Goal: Task Accomplishment & Management: Manage account settings

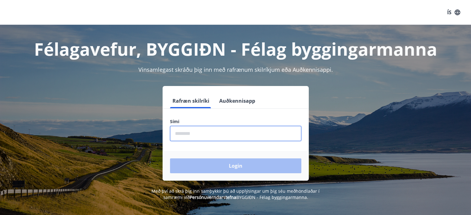
click at [179, 137] on input "phone" at bounding box center [235, 133] width 131 height 15
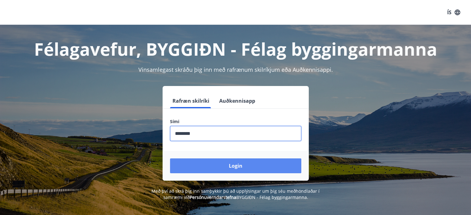
type input "********"
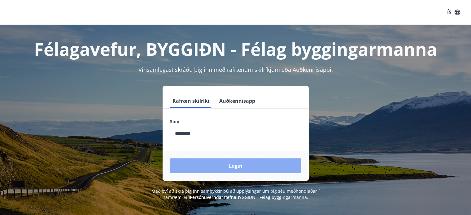
click at [236, 166] on button "Login" at bounding box center [235, 165] width 131 height 15
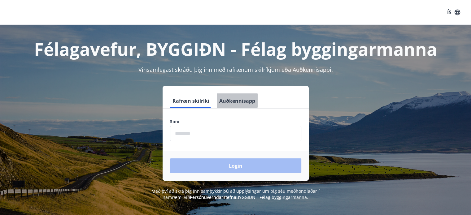
click at [236, 101] on button "Auðkennisapp" at bounding box center [237, 100] width 41 height 15
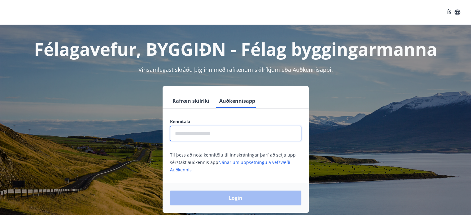
click at [198, 135] on input "text" at bounding box center [235, 133] width 131 height 15
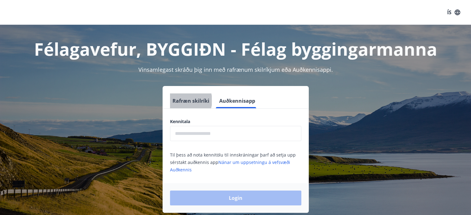
click at [183, 101] on button "Rafræn skilríki" at bounding box center [191, 100] width 42 height 15
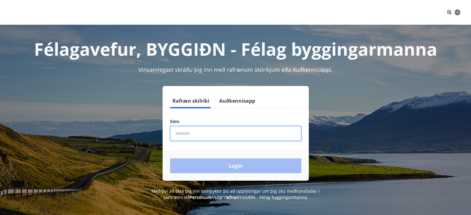
click at [196, 137] on input "phone" at bounding box center [235, 133] width 131 height 15
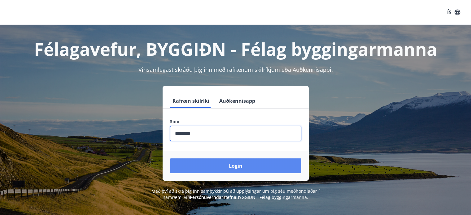
type input "********"
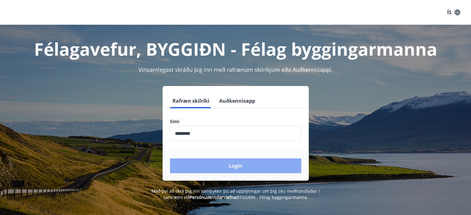
click at [241, 165] on button "Login" at bounding box center [235, 165] width 131 height 15
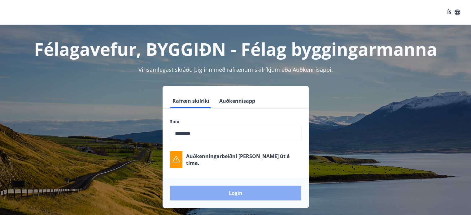
click at [222, 193] on button "Login" at bounding box center [235, 193] width 131 height 15
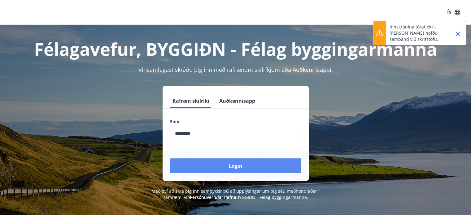
click at [231, 167] on button "Login" at bounding box center [235, 165] width 131 height 15
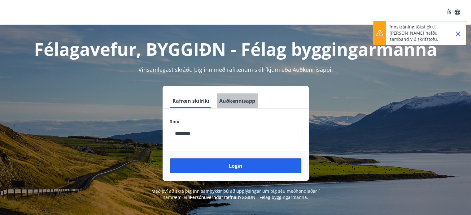
click at [238, 101] on button "Auðkennisapp" at bounding box center [237, 100] width 41 height 15
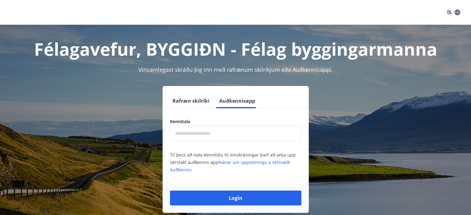
click at [190, 136] on input "text" at bounding box center [235, 133] width 131 height 15
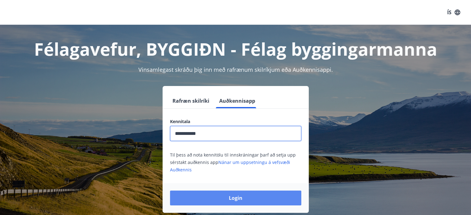
type input "**********"
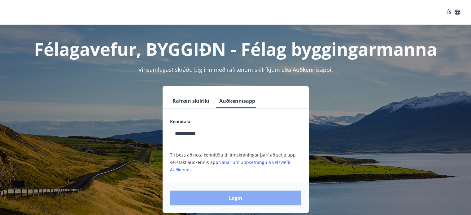
click at [230, 197] on button "Login" at bounding box center [235, 198] width 131 height 15
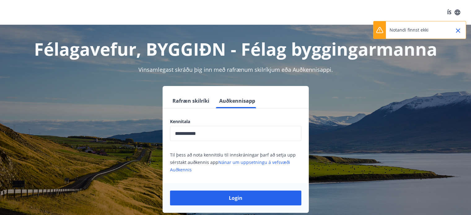
click at [459, 29] on icon "Close" at bounding box center [458, 30] width 4 height 4
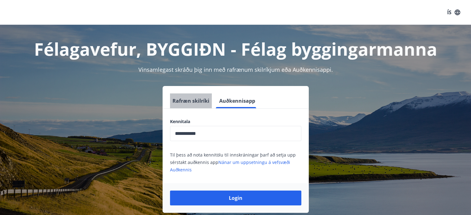
click at [191, 99] on button "Rafræn skilríki" at bounding box center [191, 100] width 42 height 15
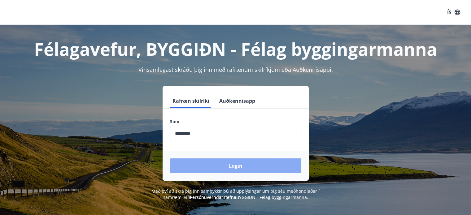
click at [242, 169] on button "Login" at bounding box center [235, 165] width 131 height 15
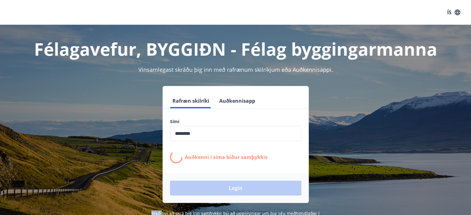
click at [242, 169] on form "Rafræn skilríki Auðkennisapp Sími ​ Auðkenni í síma bíður samþykkis Login" at bounding box center [236, 148] width 146 height 110
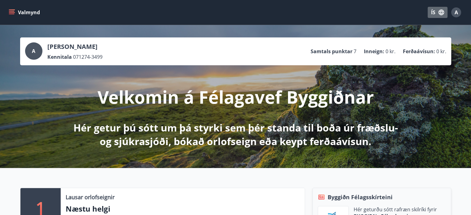
click at [431, 14] on button "ÍS" at bounding box center [437, 12] width 20 height 11
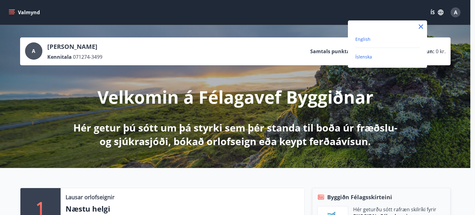
click at [364, 37] on span "English" at bounding box center [363, 39] width 15 height 6
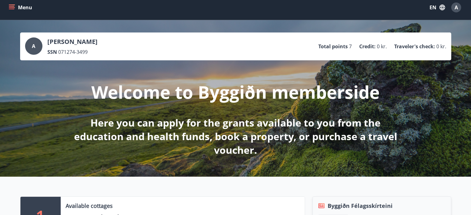
scroll to position [6, 0]
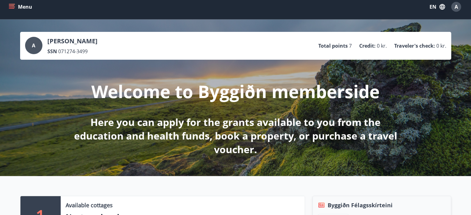
click at [11, 7] on icon "menu" at bounding box center [12, 7] width 7 height 1
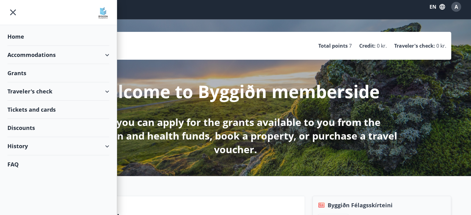
click at [109, 145] on div "History" at bounding box center [58, 146] width 102 height 18
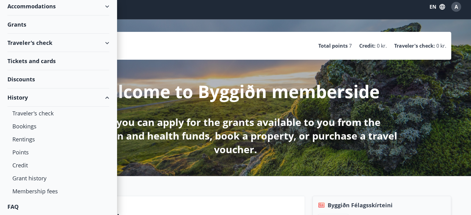
scroll to position [0, 0]
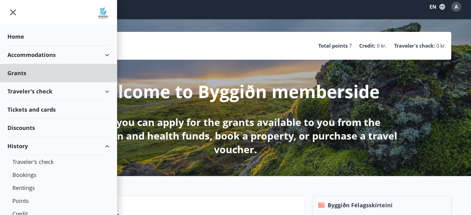
click at [18, 36] on div "Home" at bounding box center [58, 37] width 102 height 18
